Goal: Transaction & Acquisition: Purchase product/service

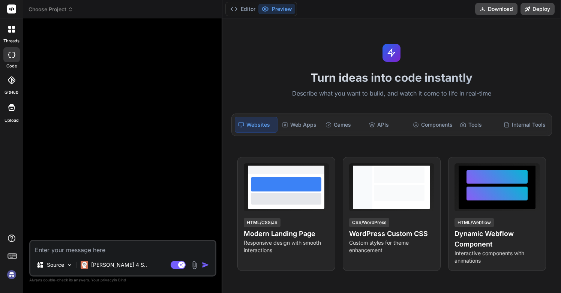
click at [292, 60] on div "Turn ideas into code instantly Describe what you want to build, and watch it co…" at bounding box center [391, 155] width 338 height 275
click at [284, 61] on div "Turn ideas into code instantly Describe what you want to build, and watch it co…" at bounding box center [391, 155] width 338 height 275
click at [290, 51] on div "Turn ideas into code instantly Describe what you want to build, and watch it co…" at bounding box center [391, 155] width 338 height 275
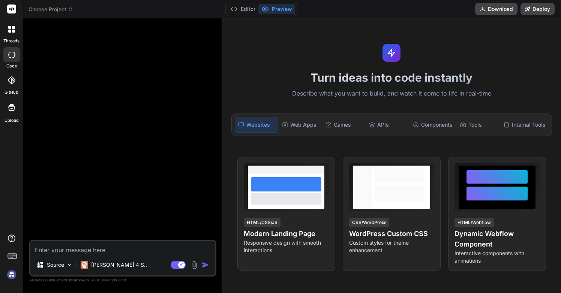
click at [287, 54] on div "Turn ideas into code instantly Describe what you want to build, and watch it co…" at bounding box center [391, 155] width 338 height 275
click at [18, 54] on div at bounding box center [11, 54] width 16 height 15
click at [515, 124] on div "Internal Tools" at bounding box center [524, 125] width 48 height 16
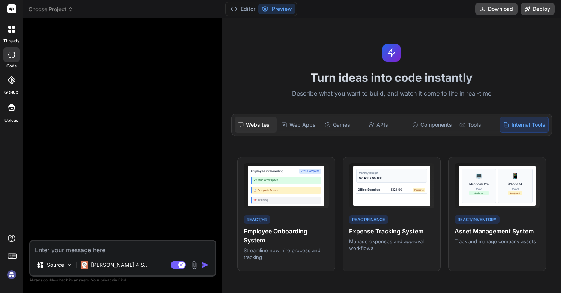
click at [262, 120] on div "Websites" at bounding box center [256, 125] width 42 height 16
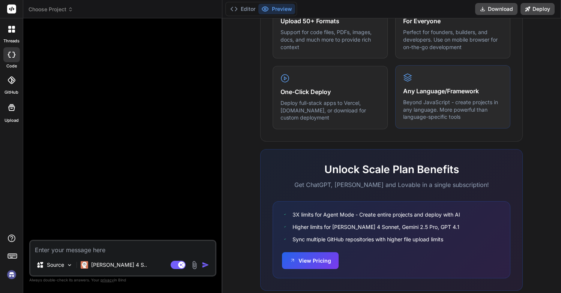
scroll to position [439, 0]
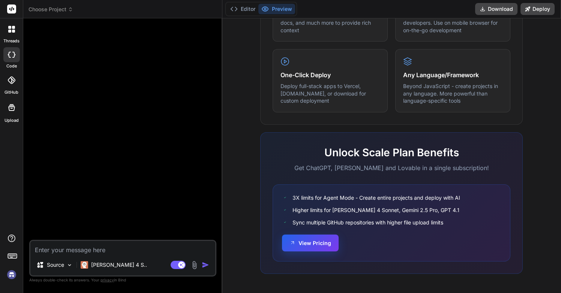
click at [329, 248] on button "View Pricing" at bounding box center [310, 243] width 57 height 17
click at [113, 259] on div "[PERSON_NAME] 4 S.." at bounding box center [114, 264] width 72 height 15
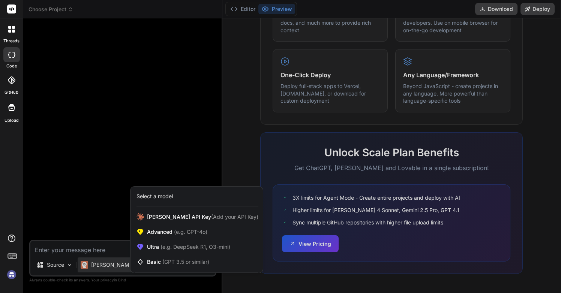
click at [256, 123] on div at bounding box center [280, 146] width 561 height 293
type textarea "x"
